Goal: Entertainment & Leisure: Browse casually

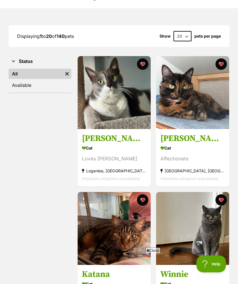
scroll to position [72, 0]
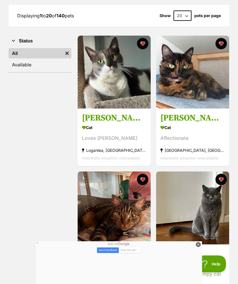
scroll to position [92, 0]
click at [196, 87] on img at bounding box center [192, 72] width 73 height 73
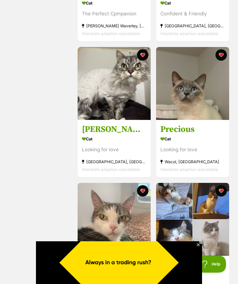
scroll to position [623, 0]
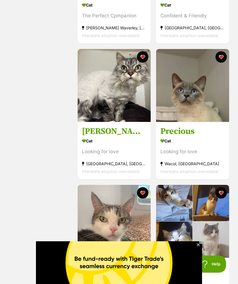
click at [142, 58] on button "favourite" at bounding box center [142, 56] width 11 height 11
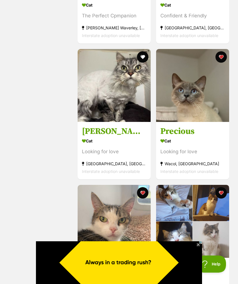
click at [222, 60] on button "favourite" at bounding box center [220, 56] width 11 height 11
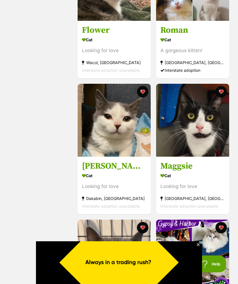
scroll to position [914, 0]
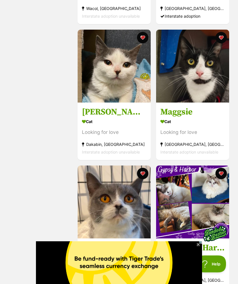
click at [222, 37] on button "favourite" at bounding box center [220, 37] width 11 height 11
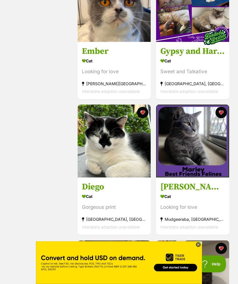
scroll to position [1113, 0]
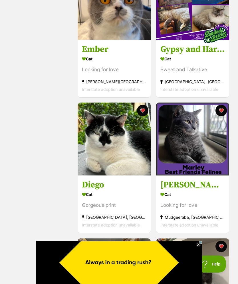
click at [142, 114] on button "favourite" at bounding box center [142, 110] width 11 height 11
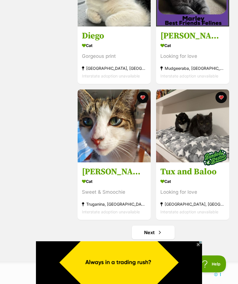
scroll to position [1262, 0]
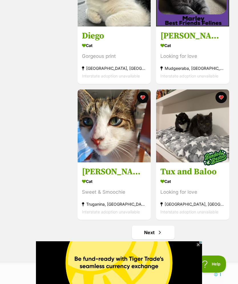
click at [227, 99] on img at bounding box center [192, 125] width 73 height 73
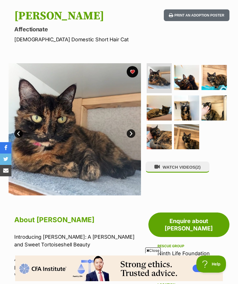
scroll to position [66, 0]
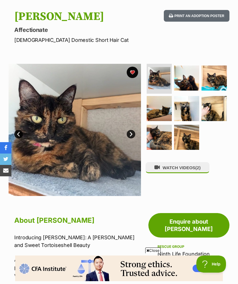
click at [158, 82] on img at bounding box center [159, 78] width 22 height 22
click at [188, 84] on img at bounding box center [186, 78] width 25 height 25
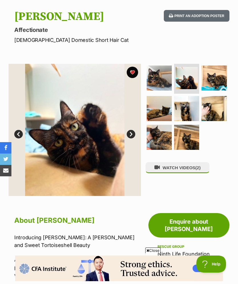
click at [218, 76] on img at bounding box center [213, 78] width 25 height 25
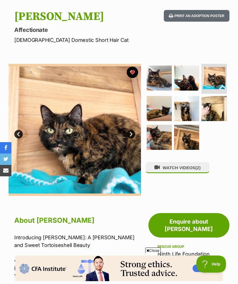
click at [159, 108] on img at bounding box center [158, 108] width 25 height 25
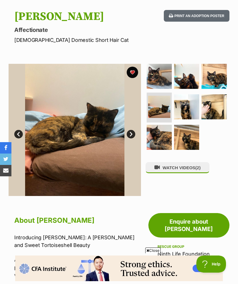
click at [185, 107] on img at bounding box center [186, 106] width 25 height 25
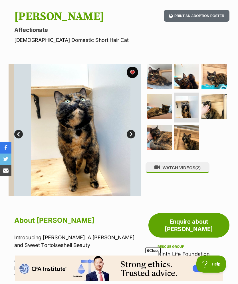
click at [211, 104] on img at bounding box center [213, 106] width 25 height 25
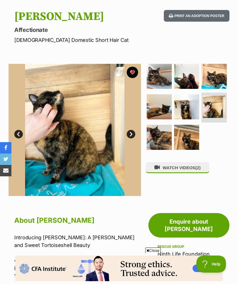
click at [156, 142] on img at bounding box center [158, 137] width 25 height 25
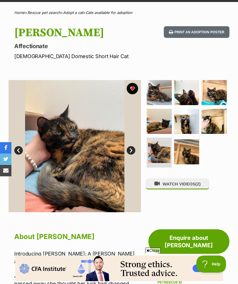
scroll to position [50, 0]
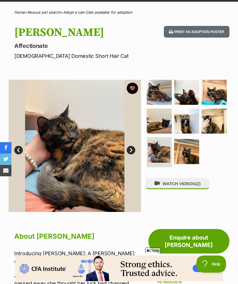
click at [157, 91] on img at bounding box center [158, 92] width 25 height 25
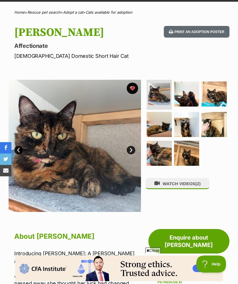
click at [188, 95] on img at bounding box center [186, 94] width 25 height 25
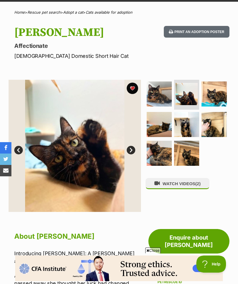
click at [166, 93] on img at bounding box center [158, 94] width 25 height 25
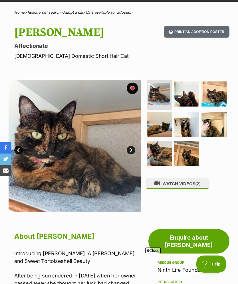
scroll to position [0, 0]
click at [186, 99] on img at bounding box center [186, 94] width 25 height 25
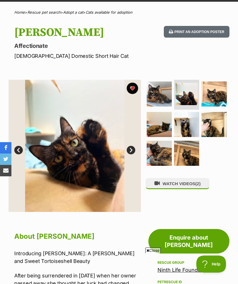
click at [219, 95] on img at bounding box center [213, 94] width 25 height 25
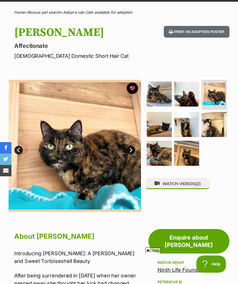
click at [160, 127] on img at bounding box center [158, 124] width 25 height 25
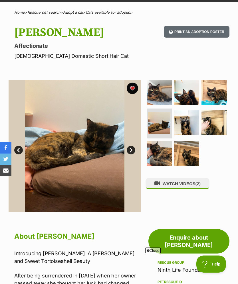
click at [193, 120] on img at bounding box center [186, 122] width 25 height 25
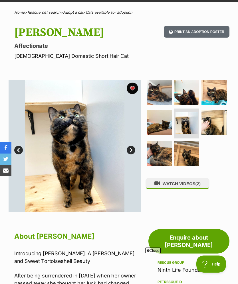
click at [217, 123] on img at bounding box center [213, 122] width 25 height 25
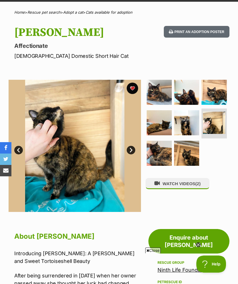
click at [184, 123] on img at bounding box center [186, 122] width 25 height 25
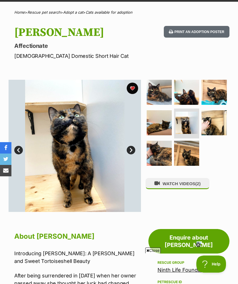
click at [159, 151] on img at bounding box center [158, 153] width 25 height 25
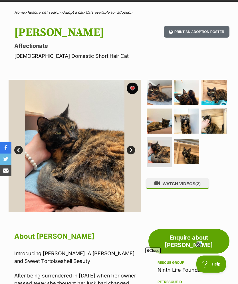
click at [184, 152] on img at bounding box center [186, 151] width 25 height 25
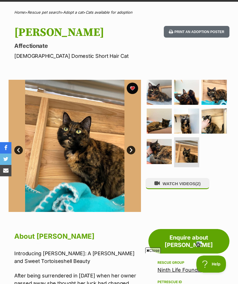
click at [188, 119] on img at bounding box center [186, 121] width 25 height 25
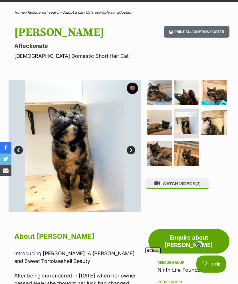
click at [207, 123] on img at bounding box center [213, 122] width 25 height 25
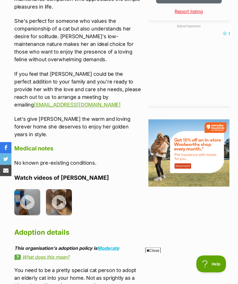
scroll to position [570, 0]
click at [26, 189] on img at bounding box center [27, 202] width 26 height 26
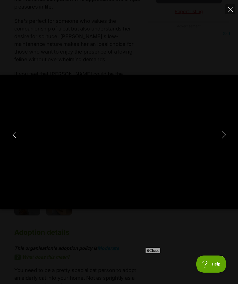
type input "49.77"
click at [229, 142] on button "Next" at bounding box center [223, 135] width 11 height 14
type input "17.93"
click at [226, 138] on icon "Next" at bounding box center [223, 134] width 7 height 7
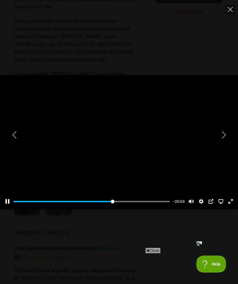
type input "67.6"
click at [227, 138] on icon "Next" at bounding box center [223, 134] width 7 height 7
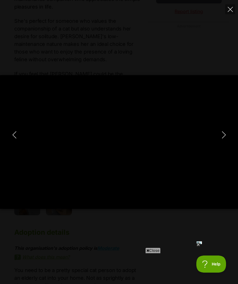
type input "18.9"
click at [19, 142] on button "Previous" at bounding box center [14, 135] width 11 height 14
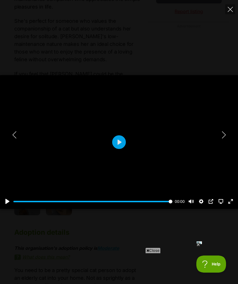
click at [119, 149] on button "Play" at bounding box center [119, 142] width 14 height 14
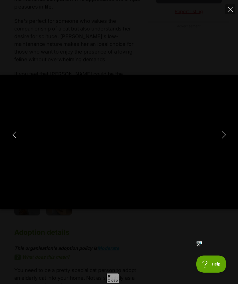
click at [232, 10] on icon "Close" at bounding box center [229, 9] width 5 height 5
type input "23.06"
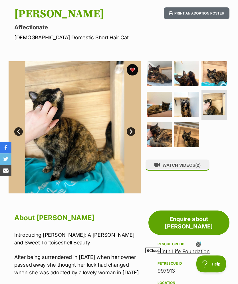
scroll to position [69, 0]
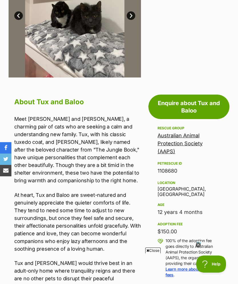
click at [19, 11] on link "Prev" at bounding box center [18, 15] width 9 height 9
